Goal: Information Seeking & Learning: Learn about a topic

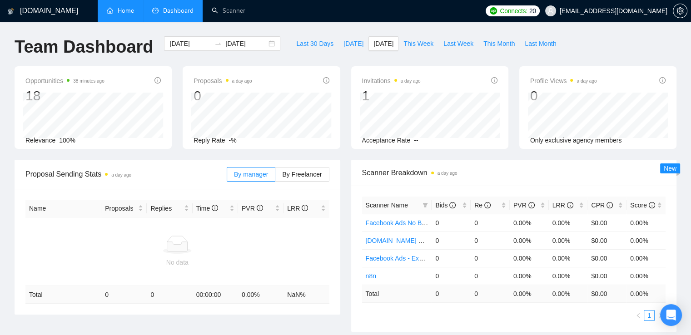
click at [123, 13] on link "Home" at bounding box center [120, 11] width 27 height 8
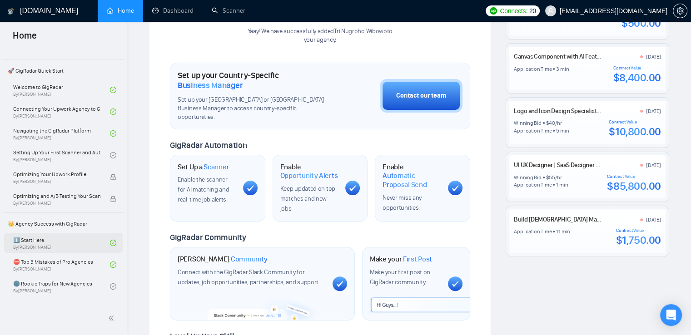
scroll to position [136, 0]
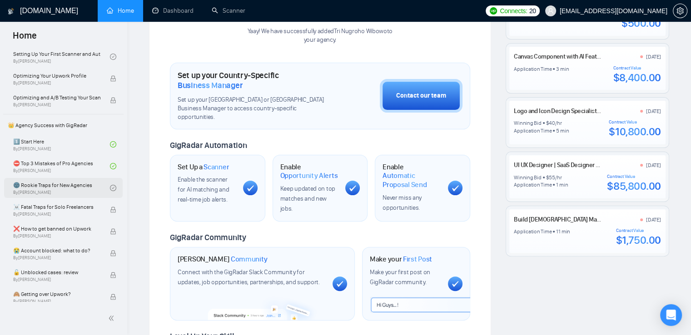
click at [50, 193] on link "🌚 Rookie Traps for New Agencies By [PERSON_NAME]" at bounding box center [61, 188] width 97 height 20
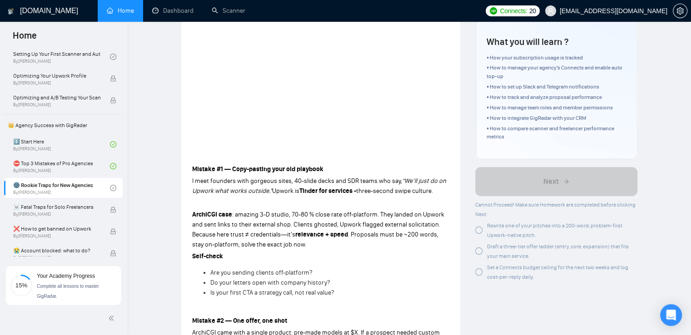
scroll to position [227, 0]
